Goal: Find specific page/section: Find specific page/section

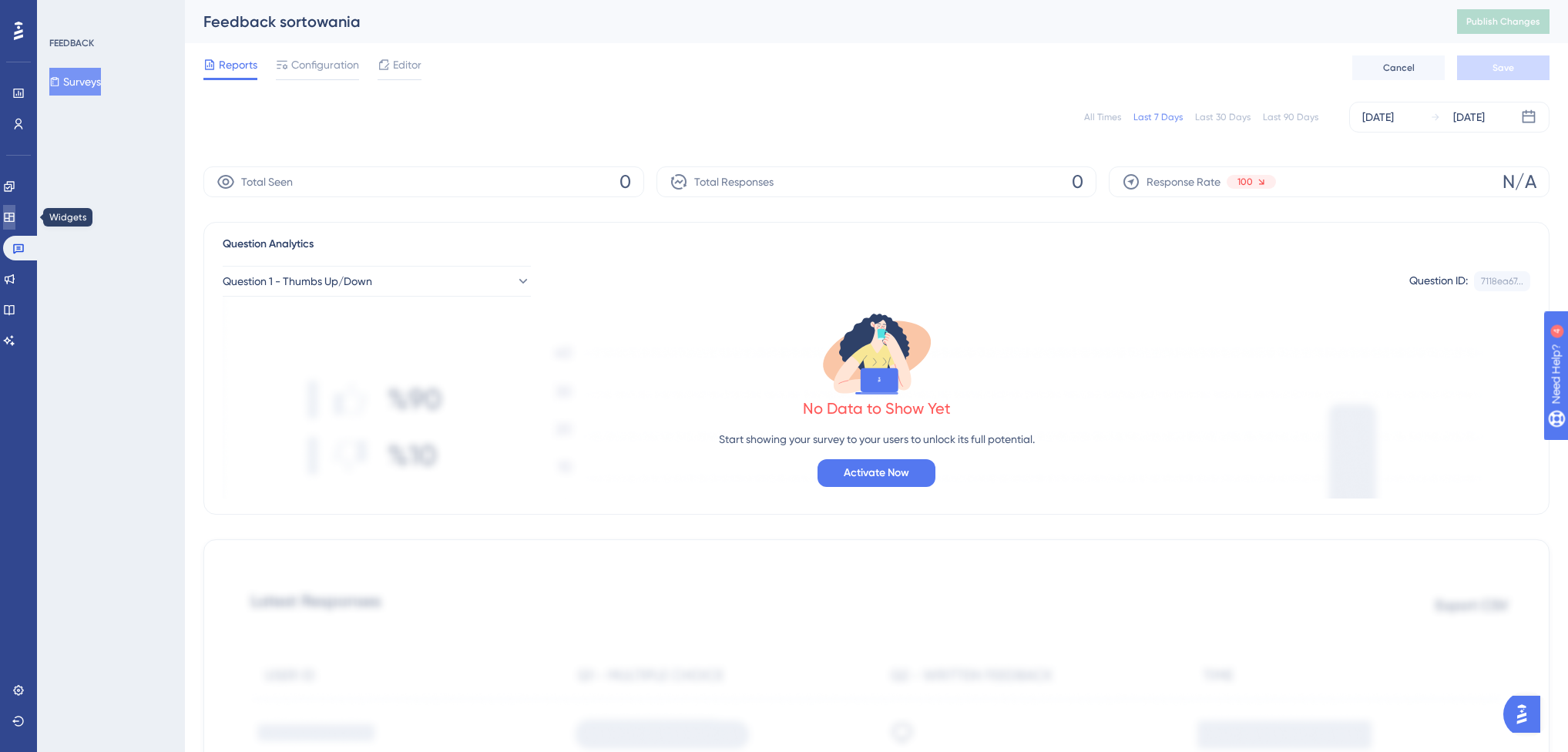
click at [16, 223] on link at bounding box center [9, 217] width 12 height 25
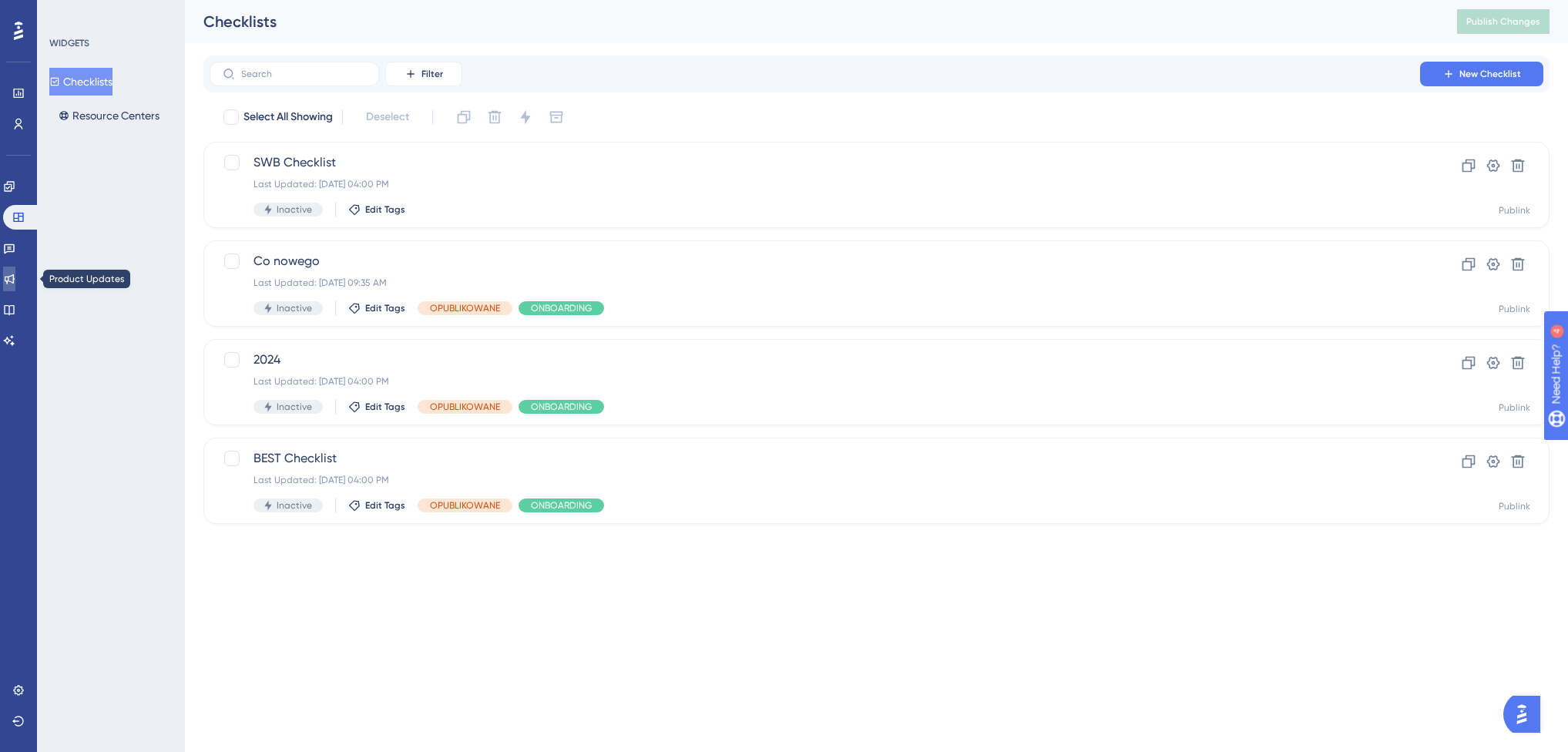
click at [16, 279] on icon at bounding box center [9, 278] width 12 height 12
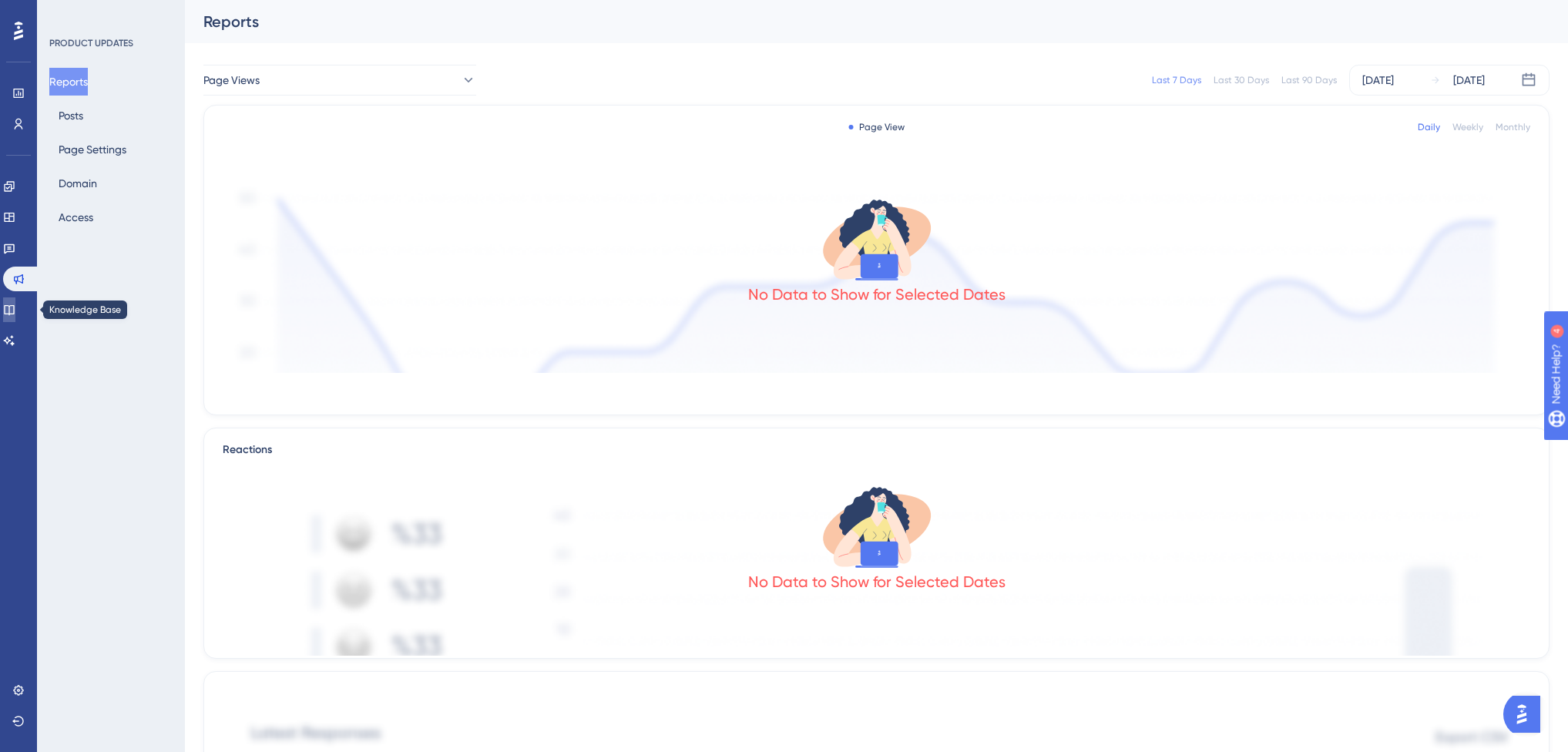
click at [16, 307] on icon at bounding box center [9, 309] width 12 height 12
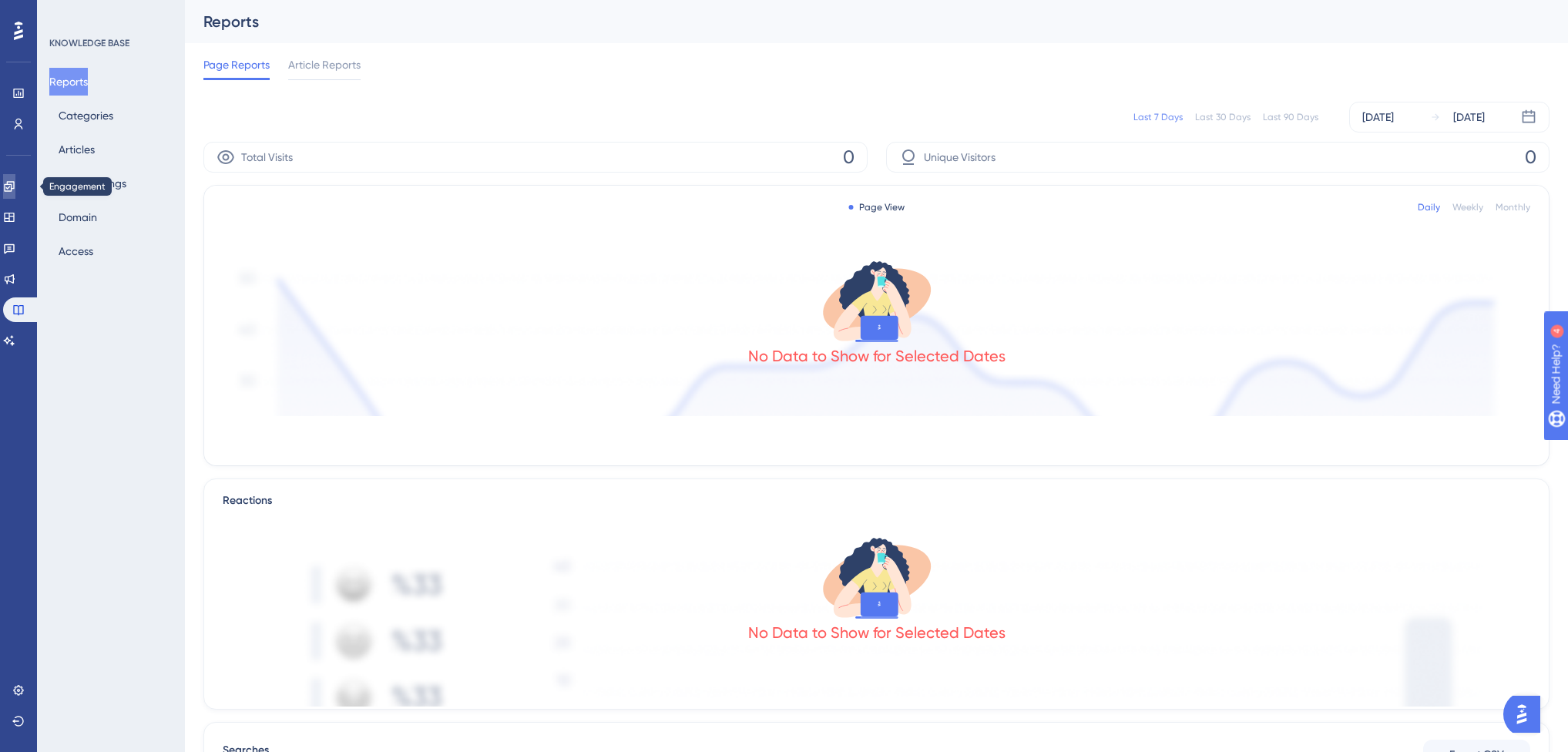
click at [16, 184] on icon at bounding box center [9, 186] width 12 height 12
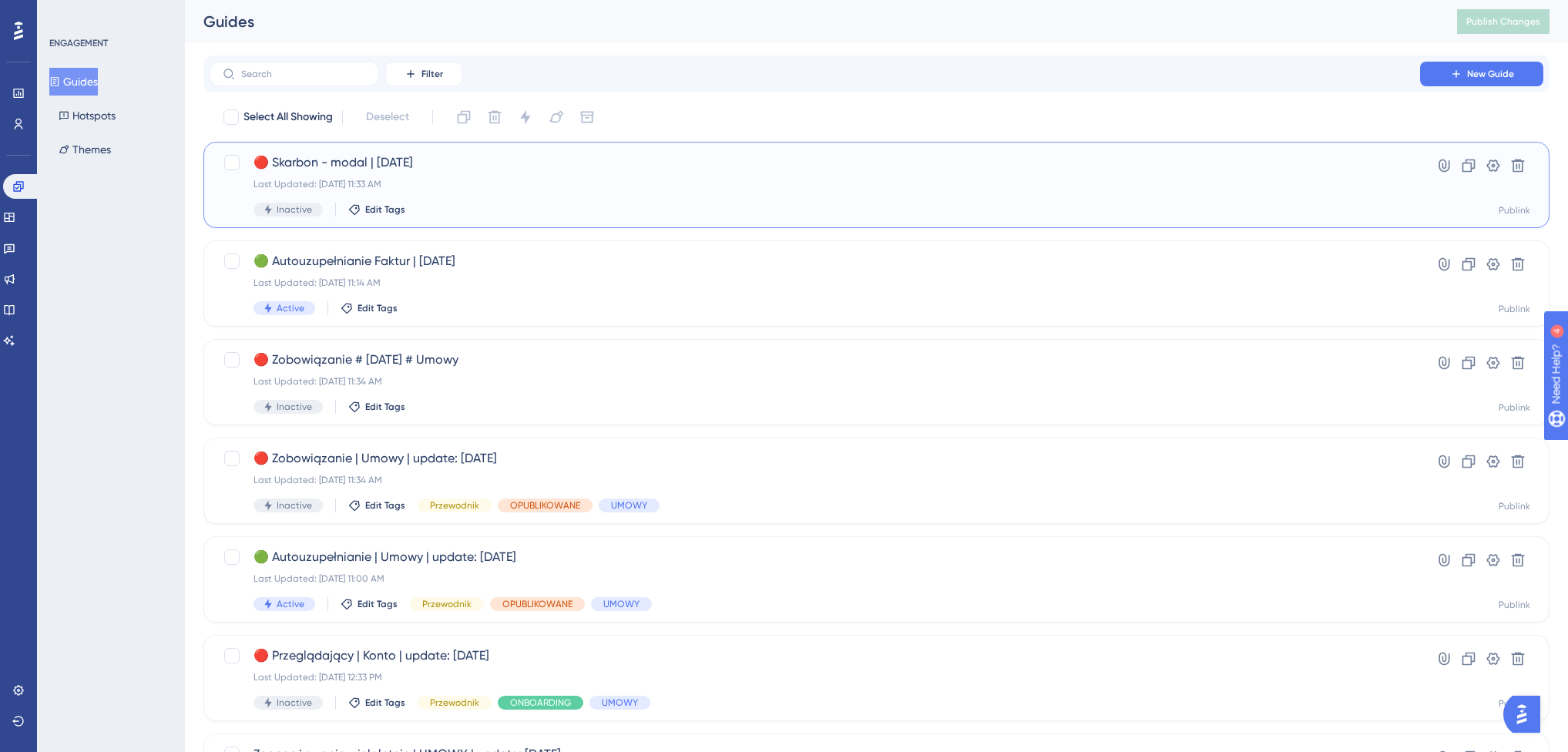
click at [330, 168] on span "🔴 Skarbon - modal | [DATE]" at bounding box center [815, 163] width 1123 height 18
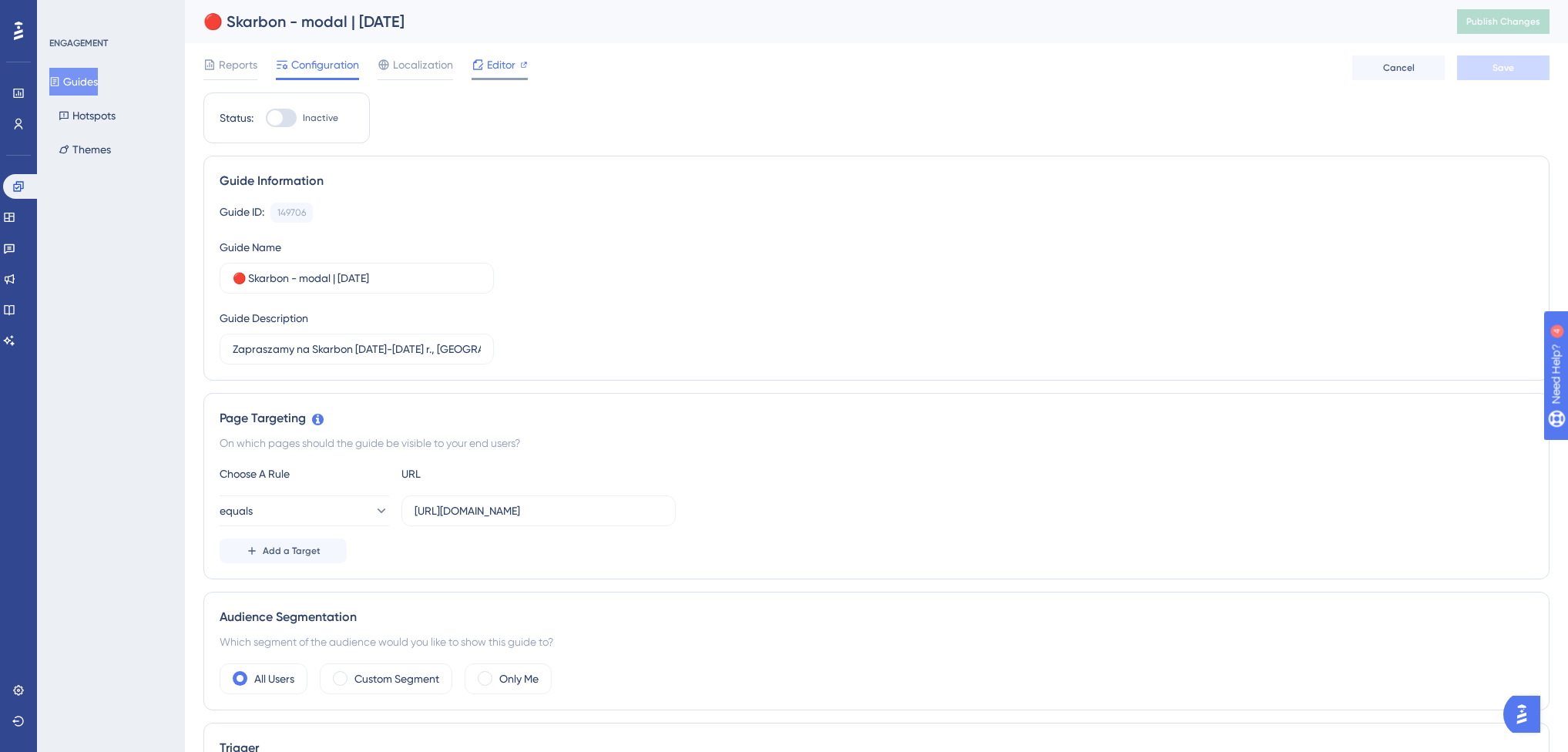
click at [506, 64] on span "Editor" at bounding box center [501, 64] width 29 height 18
